Goal: Navigation & Orientation: Find specific page/section

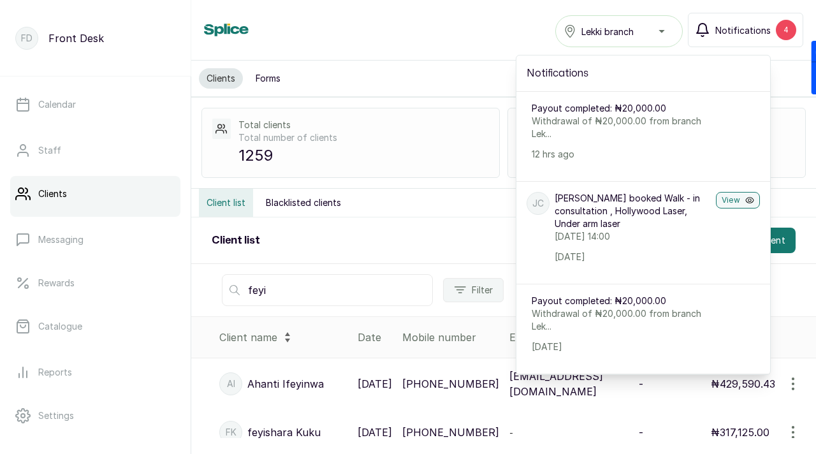
scroll to position [196, 0]
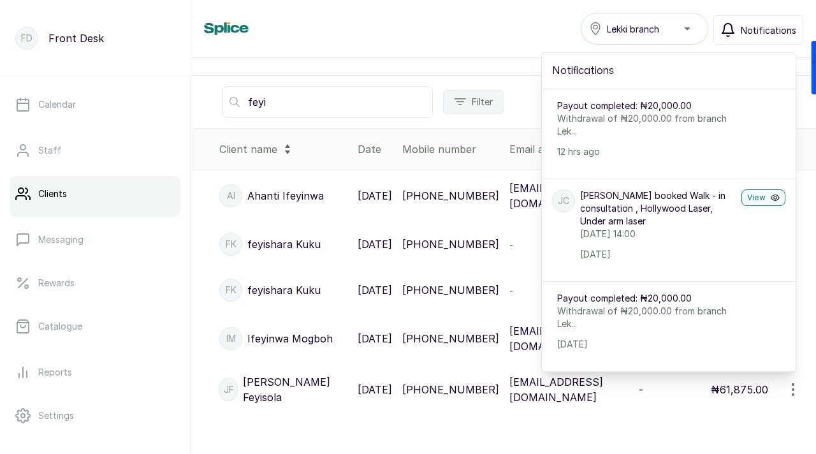
click at [503, 29] on div "Clients Lekki branch Notifications Notifications Payout completed: ₦20,000.00 W…" at bounding box center [503, 29] width 599 height 32
